Goal: Task Accomplishment & Management: Manage account settings

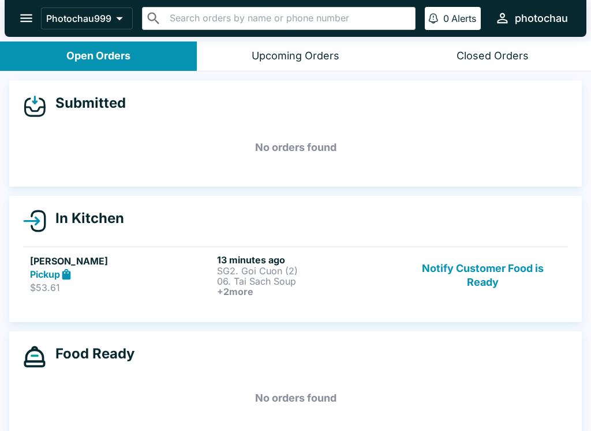
click at [23, 10] on icon "open drawer" at bounding box center [26, 18] width 16 height 16
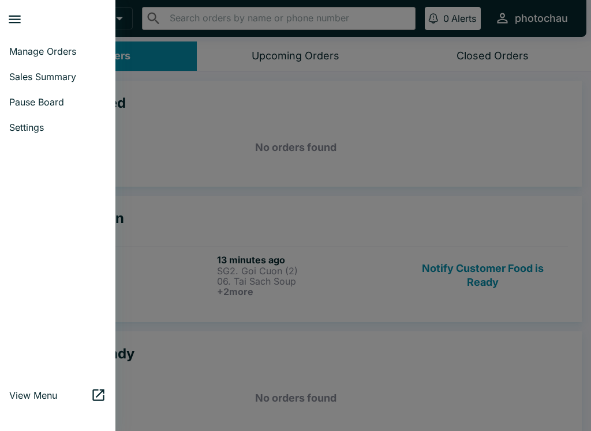
click at [42, 92] on link "Pause Board" at bounding box center [57, 101] width 115 height 25
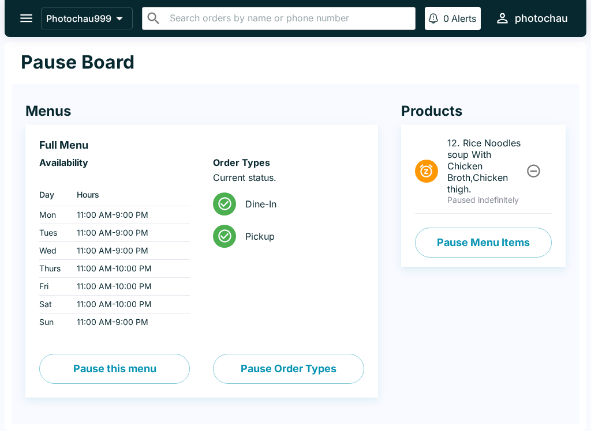
click at [450, 235] on button "Pause Menu Items" at bounding box center [483, 243] width 137 height 30
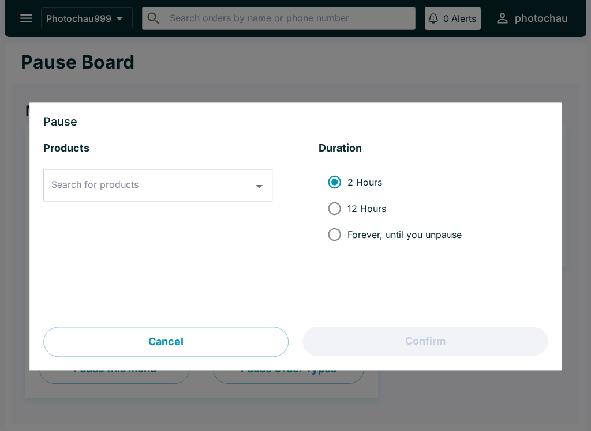
click at [263, 182] on icon "Open" at bounding box center [259, 187] width 16 height 16
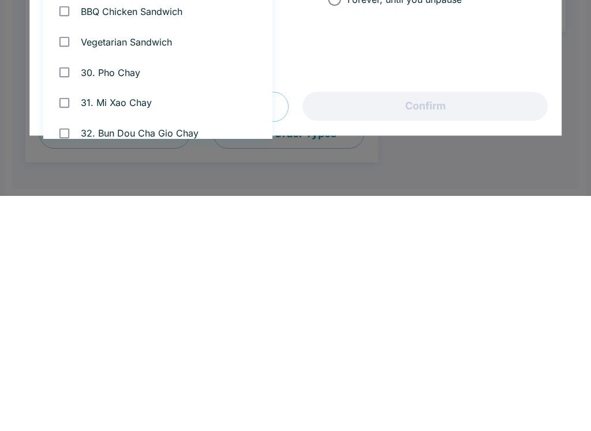
scroll to position [1256, 0]
click at [66, 265] on input "checkbox" at bounding box center [64, 277] width 24 height 24
checkbox input "true"
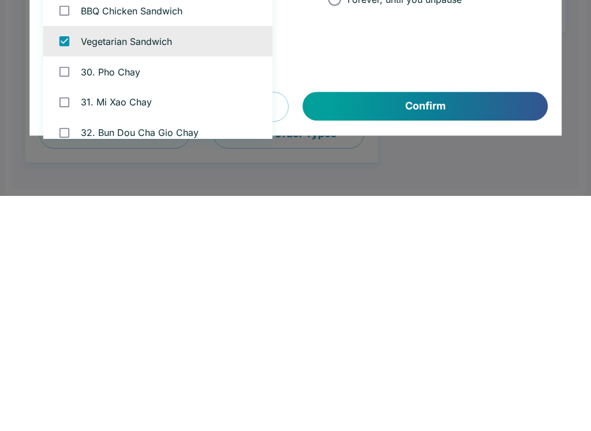
click at [72, 234] on input "checkbox" at bounding box center [64, 246] width 24 height 24
checkbox input "true"
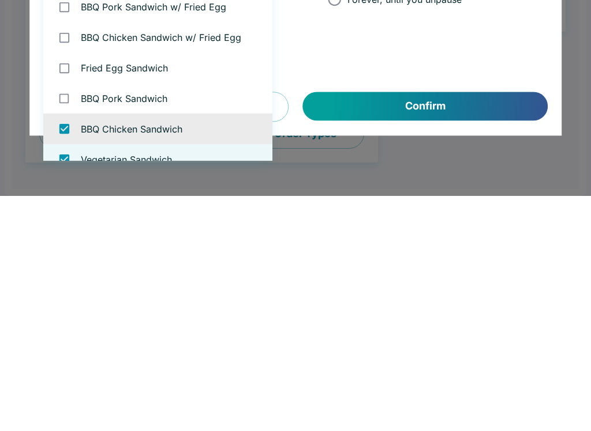
scroll to position [1163, 0]
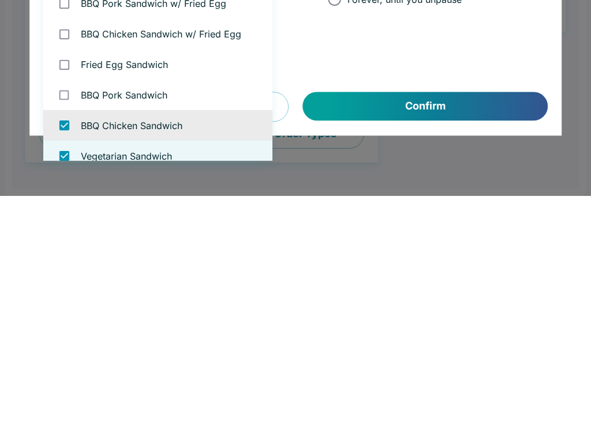
click at [60, 288] on input "checkbox" at bounding box center [64, 300] width 24 height 24
checkbox input "true"
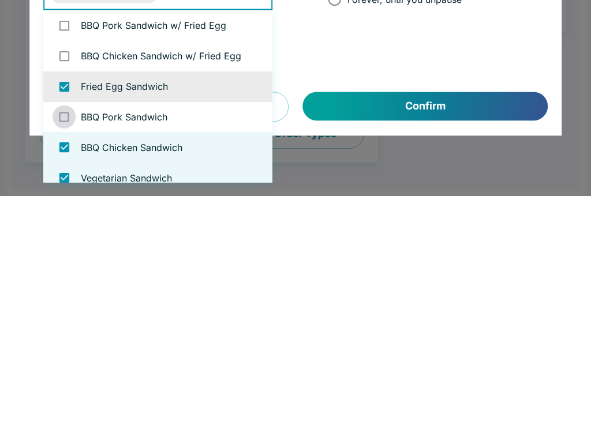
click at [67, 341] on input "checkbox" at bounding box center [64, 353] width 24 height 24
checkbox input "true"
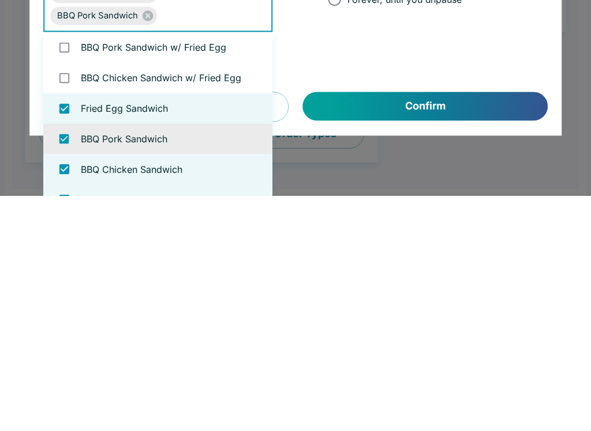
click at [70, 302] on input "checkbox" at bounding box center [64, 314] width 24 height 24
checkbox input "true"
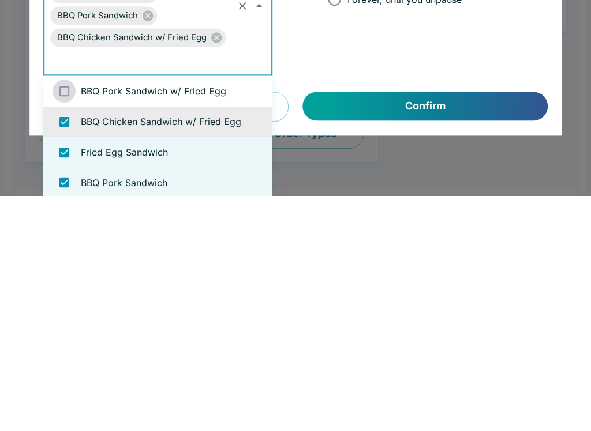
click at [67, 315] on input "checkbox" at bounding box center [64, 327] width 24 height 24
checkbox input "true"
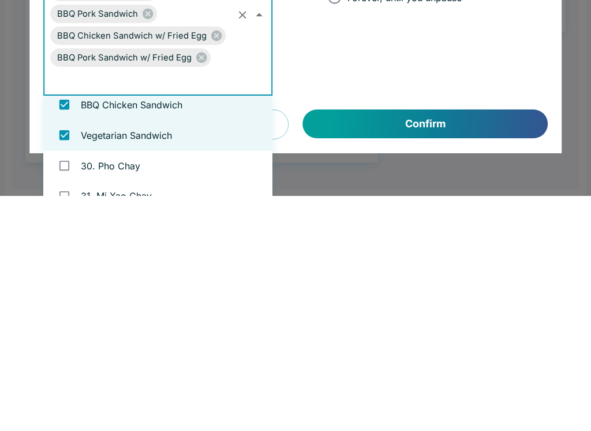
scroll to position [1302, 0]
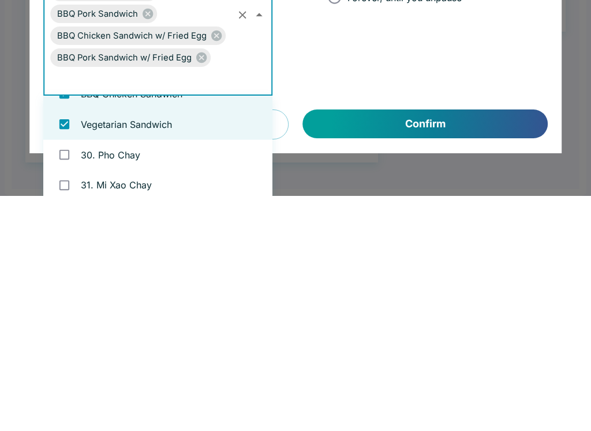
click at [402, 345] on button "Confirm" at bounding box center [425, 359] width 245 height 29
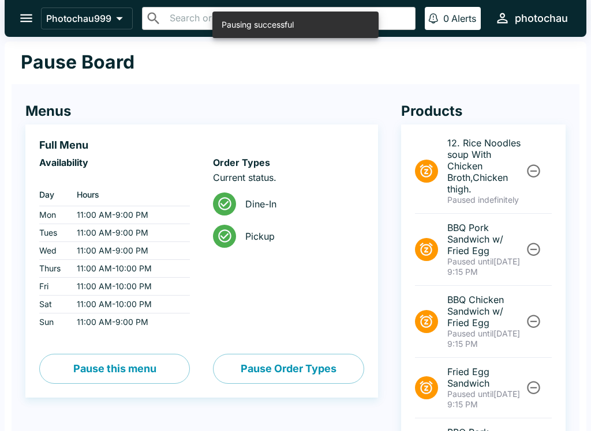
click at [18, 7] on button "open drawer" at bounding box center [26, 17] width 29 height 29
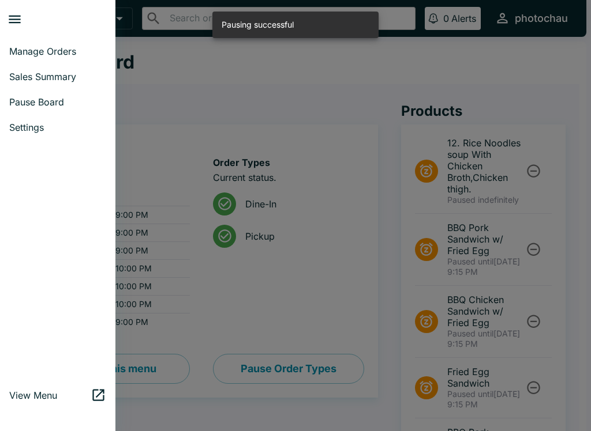
click at [52, 55] on span "Manage Orders" at bounding box center [57, 52] width 97 height 12
